Goal: Task Accomplishment & Management: Complete application form

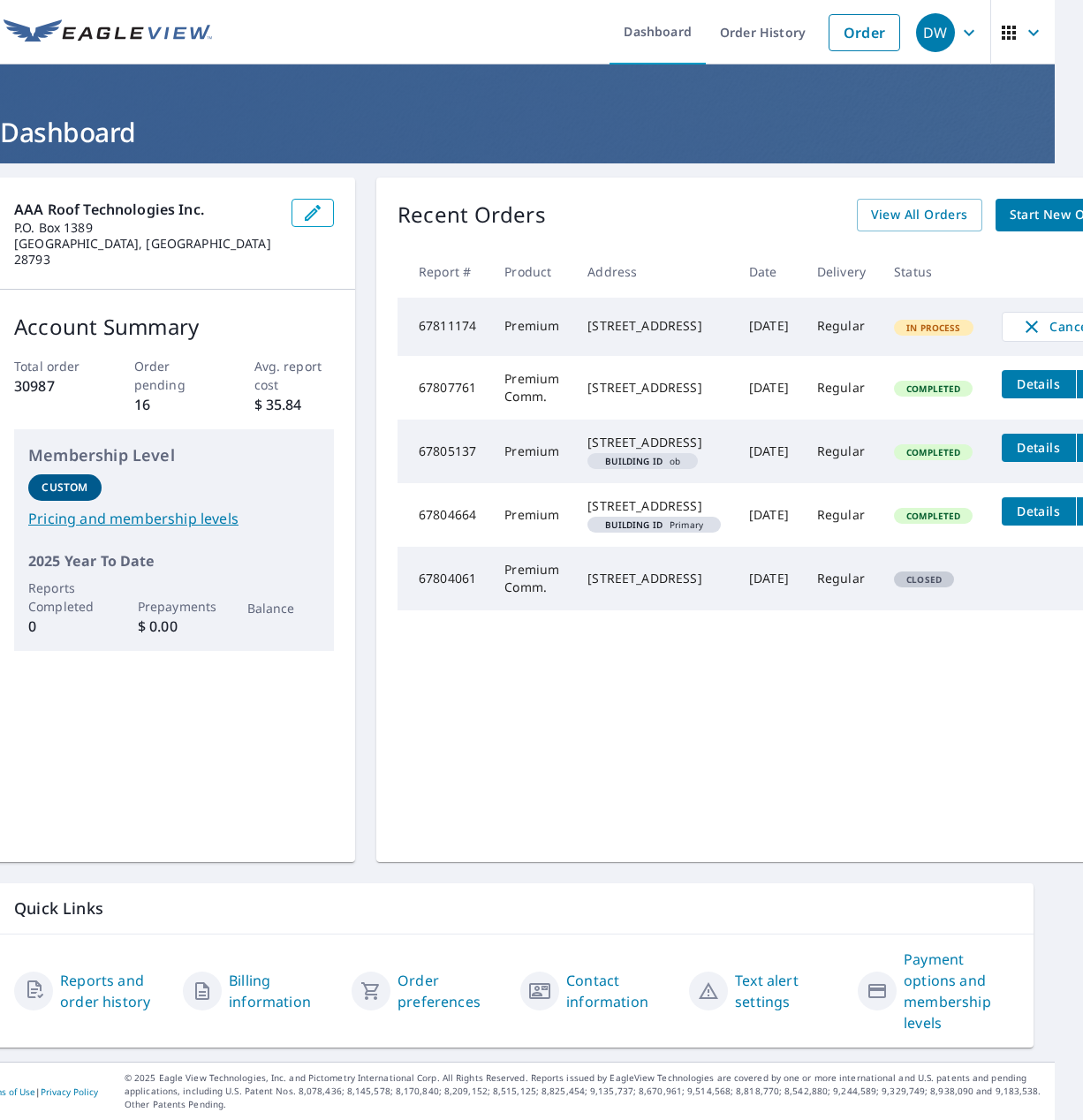
scroll to position [0, 33]
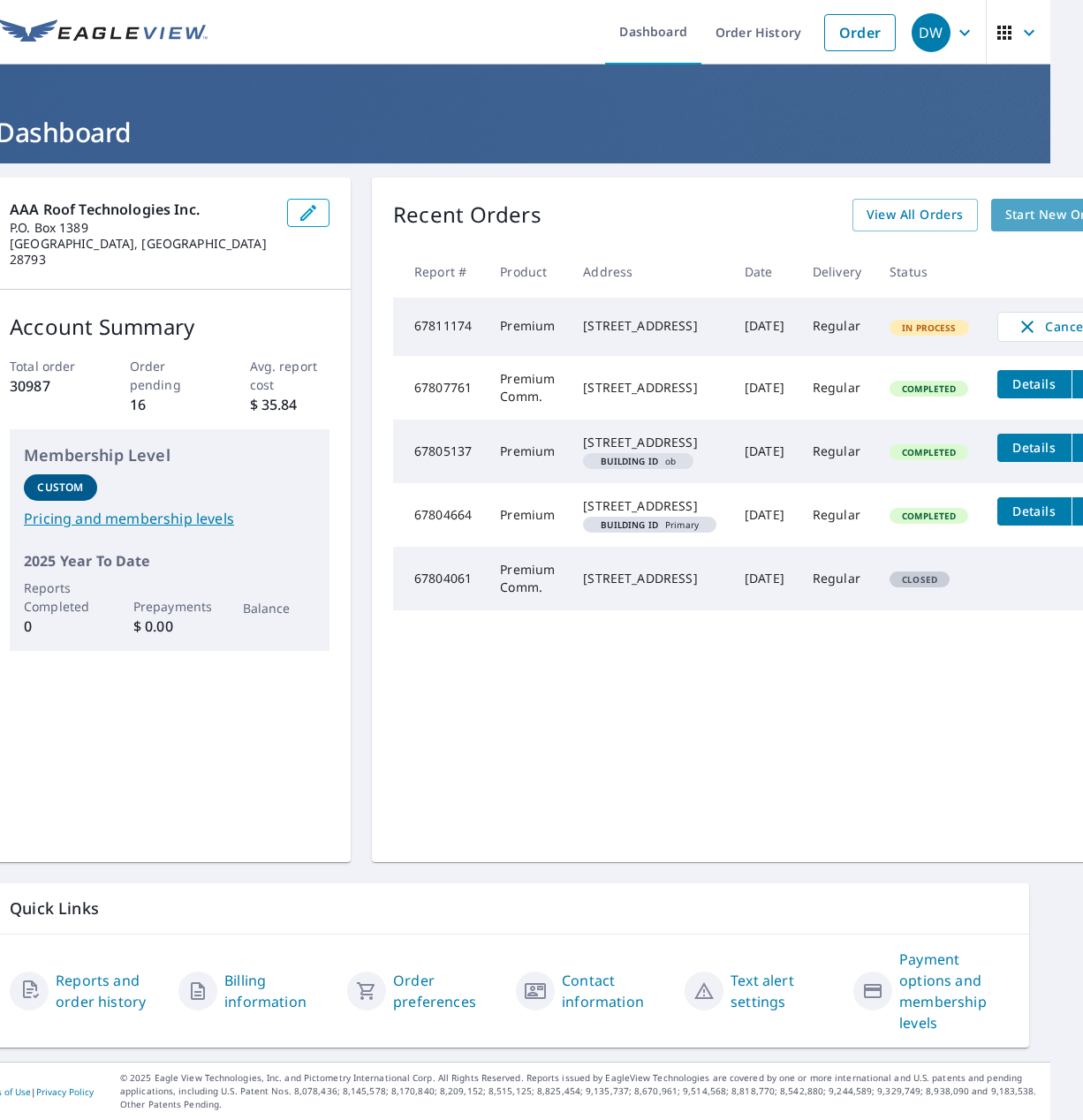
click at [1009, 220] on span "Start New Order" at bounding box center [1056, 215] width 103 height 22
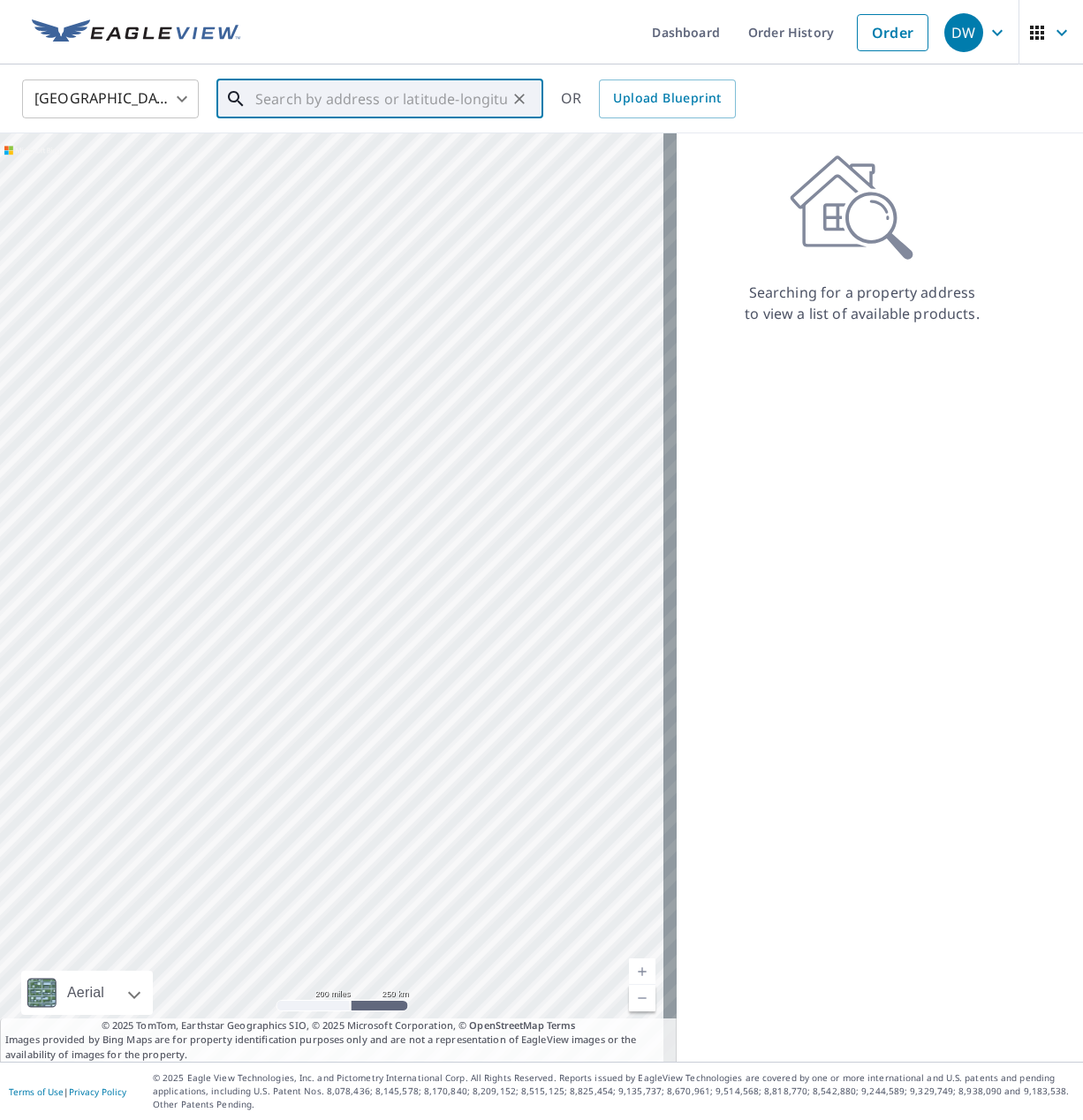
click at [317, 114] on input "text" at bounding box center [381, 99] width 252 height 49
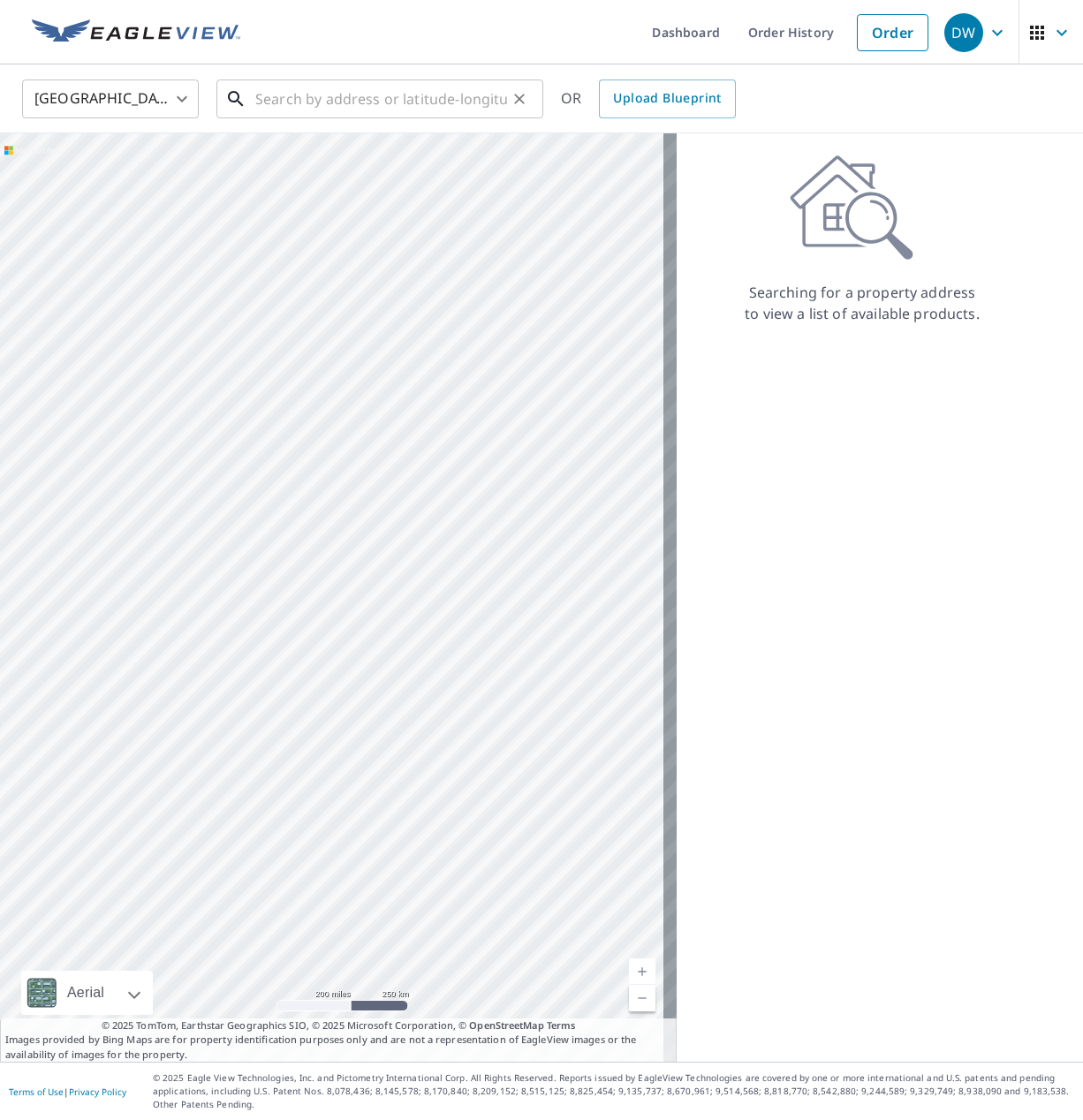
click at [294, 101] on input "text" at bounding box center [381, 99] width 252 height 49
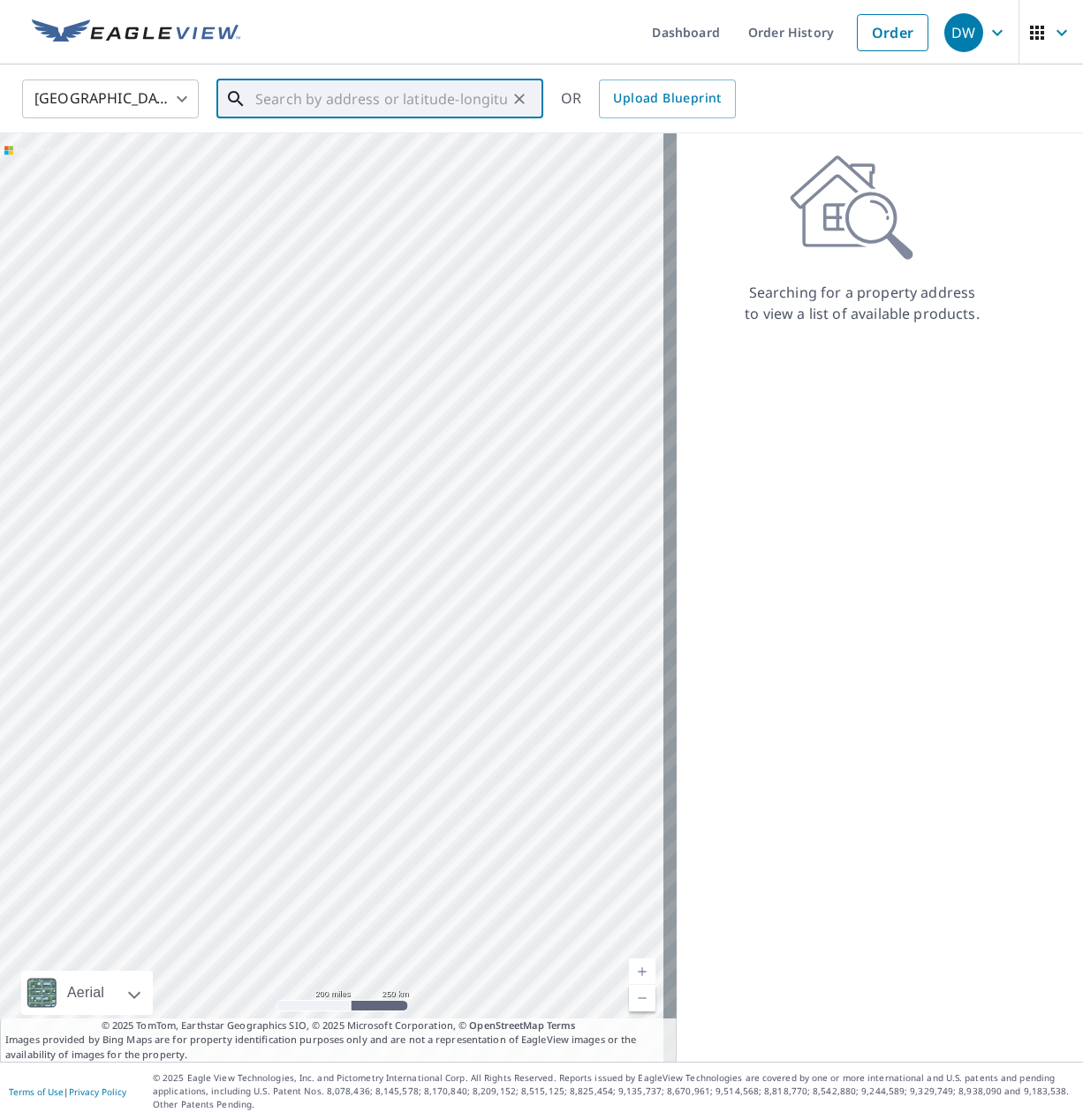
paste input "[STREET_ADDRESS][PERSON_NAME]"
click at [372, 168] on p "[GEOGRAPHIC_DATA]" at bounding box center [391, 170] width 277 height 18
type input "[STREET_ADDRESS][PERSON_NAME]"
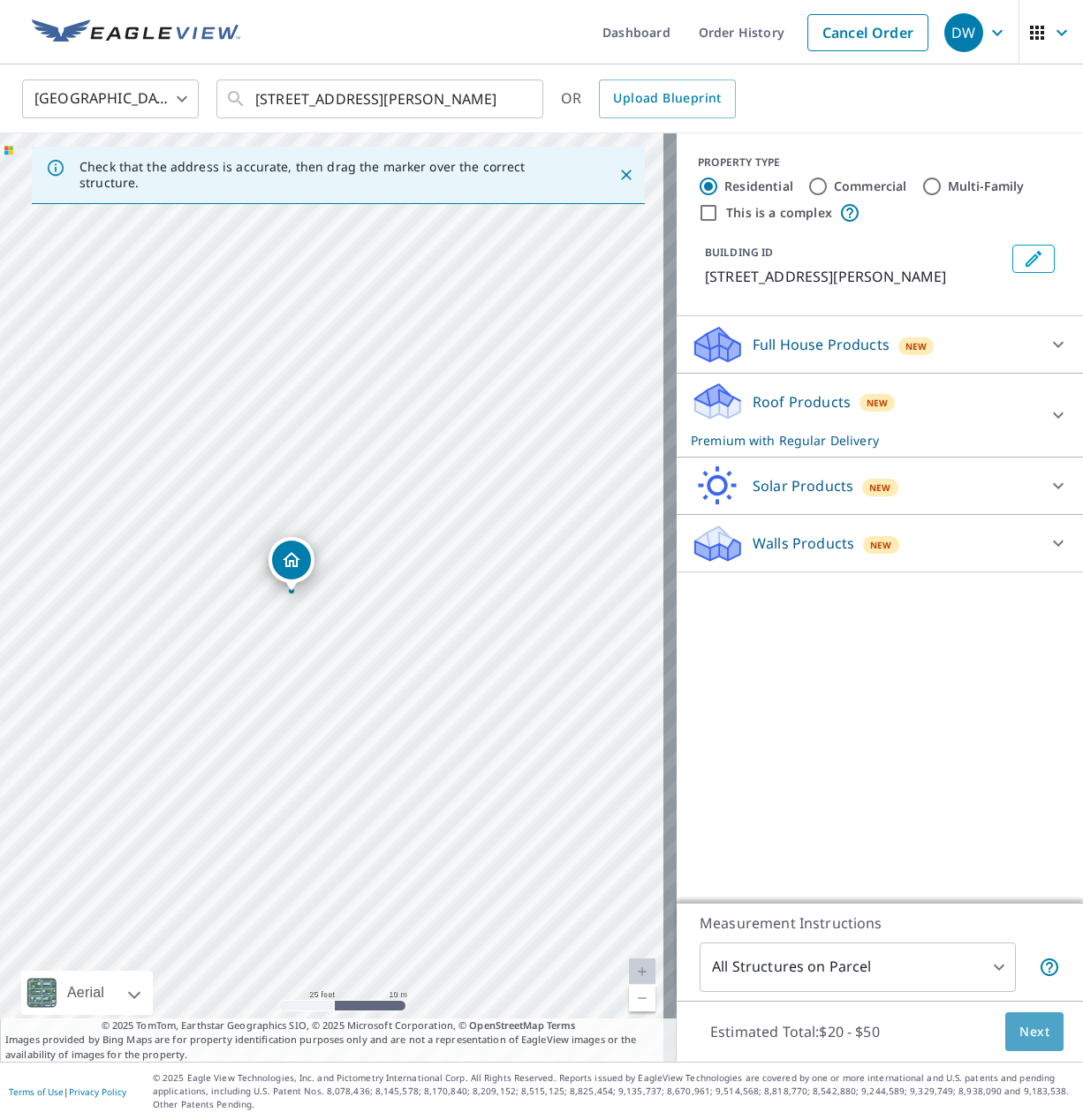
click at [1029, 1028] on span "Next" at bounding box center [1035, 1032] width 30 height 22
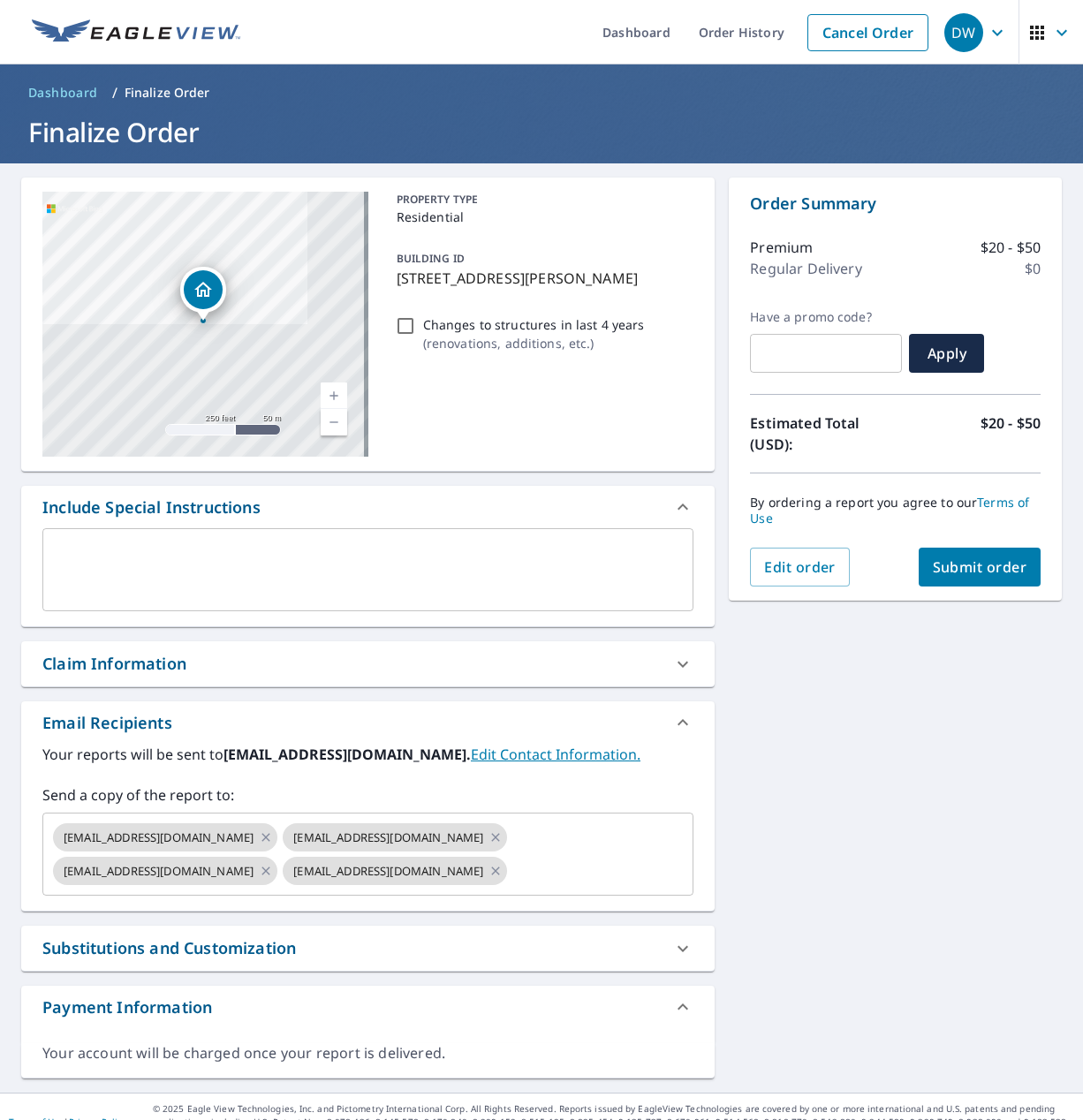
click at [199, 673] on div "Claim Information" at bounding box center [352, 664] width 619 height 24
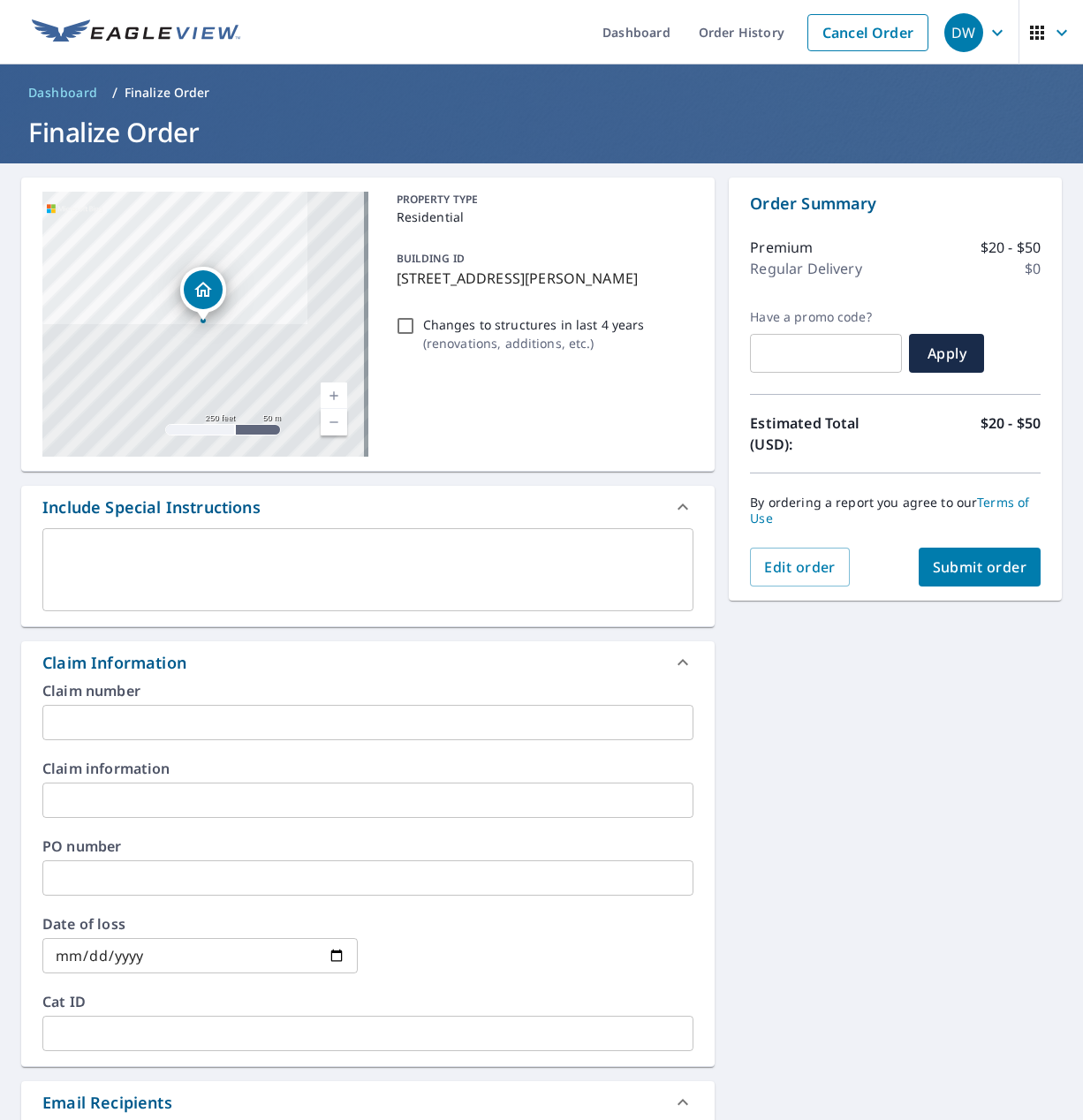
click at [141, 720] on input "text" at bounding box center [368, 723] width 651 height 36
paste input "[PERSON_NAME] WoNum # 25-2341"
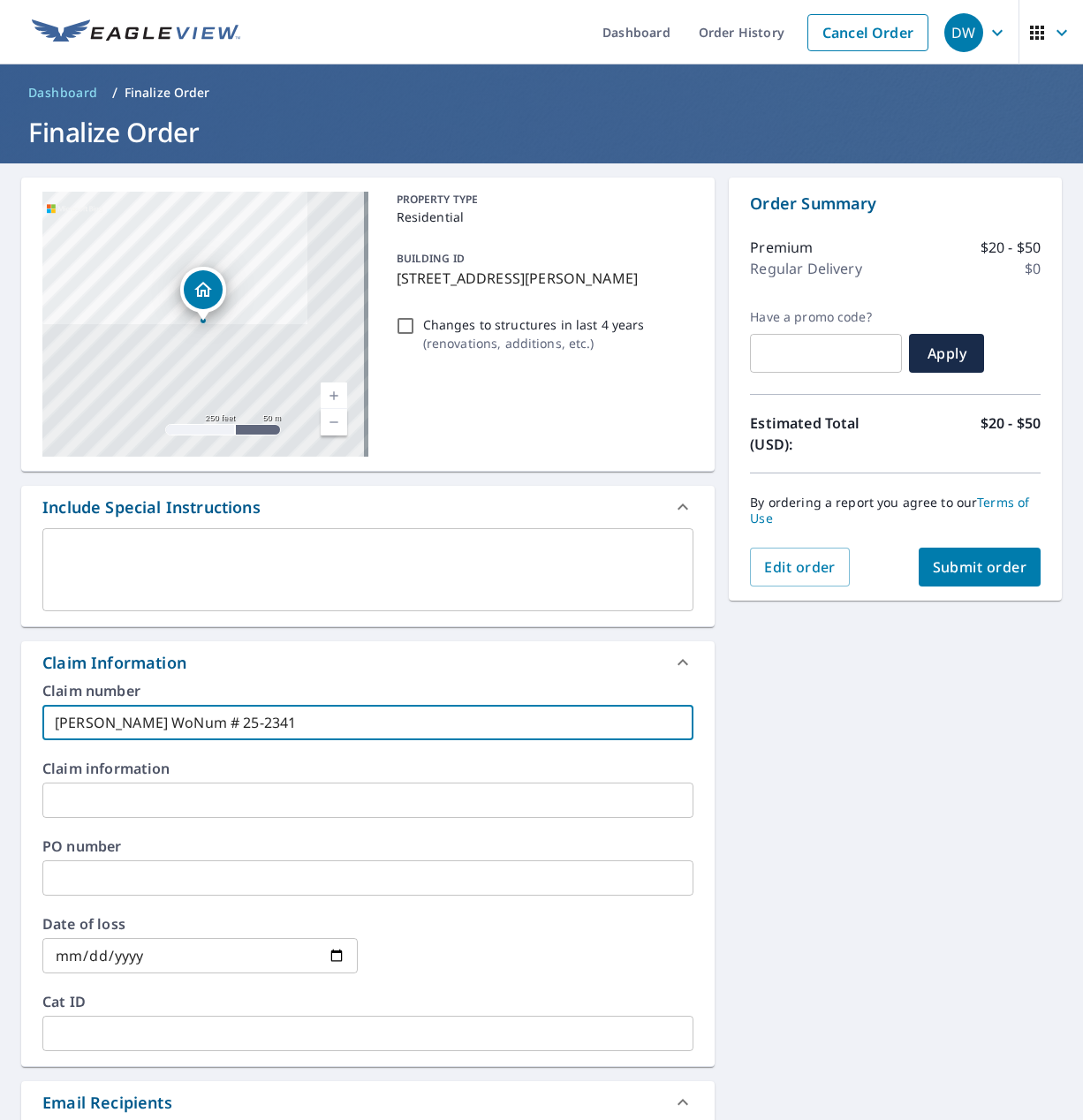
click at [317, 723] on input "[PERSON_NAME] WoNum # 25-2341" at bounding box center [368, 723] width 651 height 36
type input "[PERSON_NAME] WoNum # 25-2341"
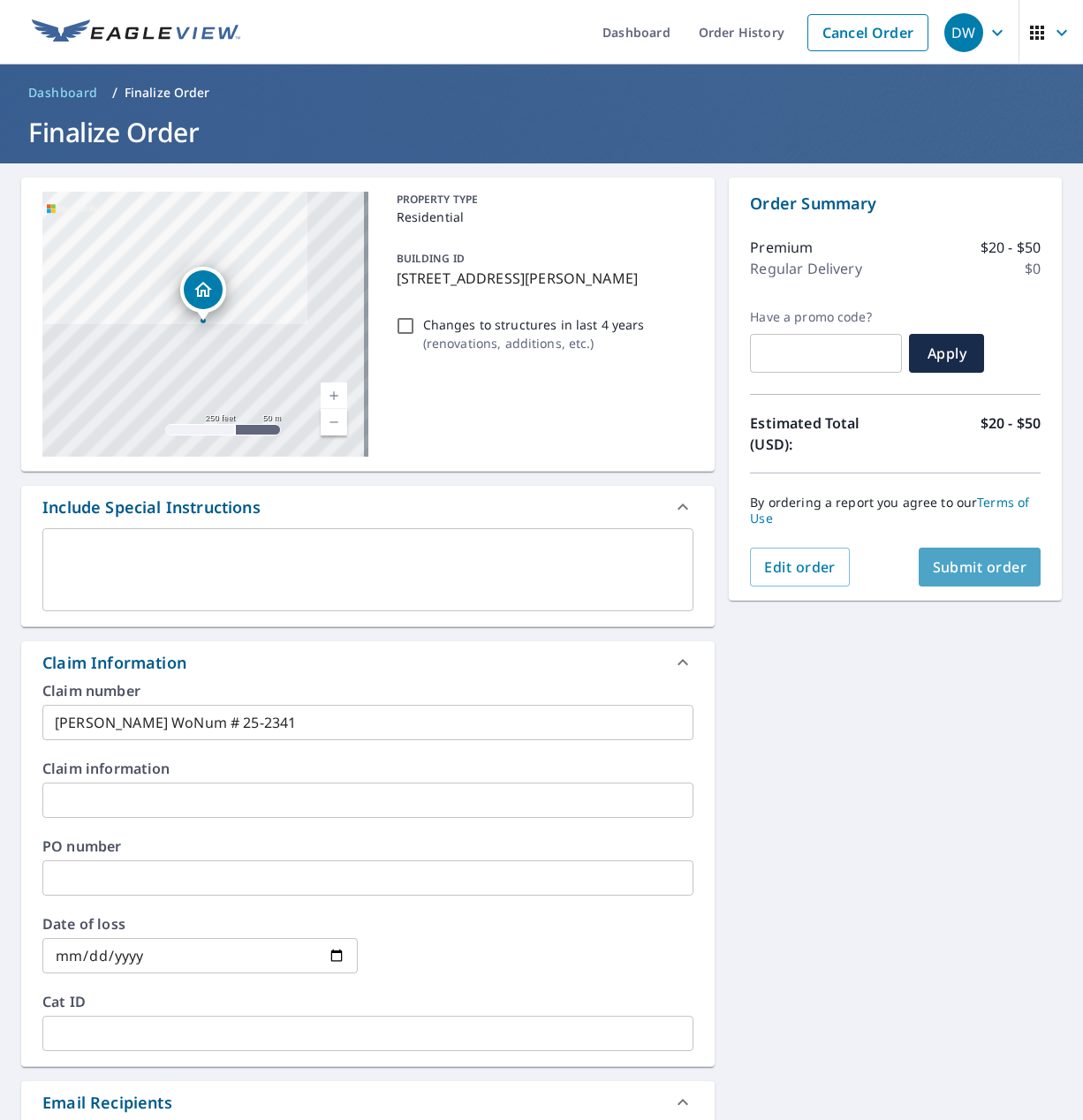
click at [933, 566] on span "Submit order" at bounding box center [980, 568] width 95 height 20
